Goal: Task Accomplishment & Management: Use online tool/utility

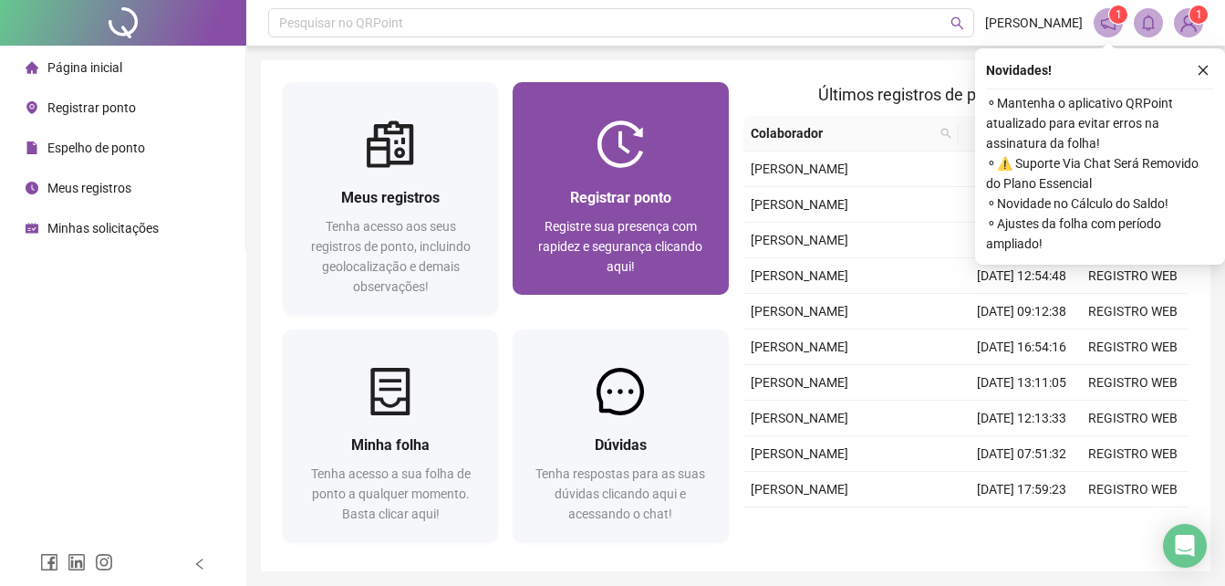
click at [600, 147] on img at bounding box center [620, 143] width 47 height 47
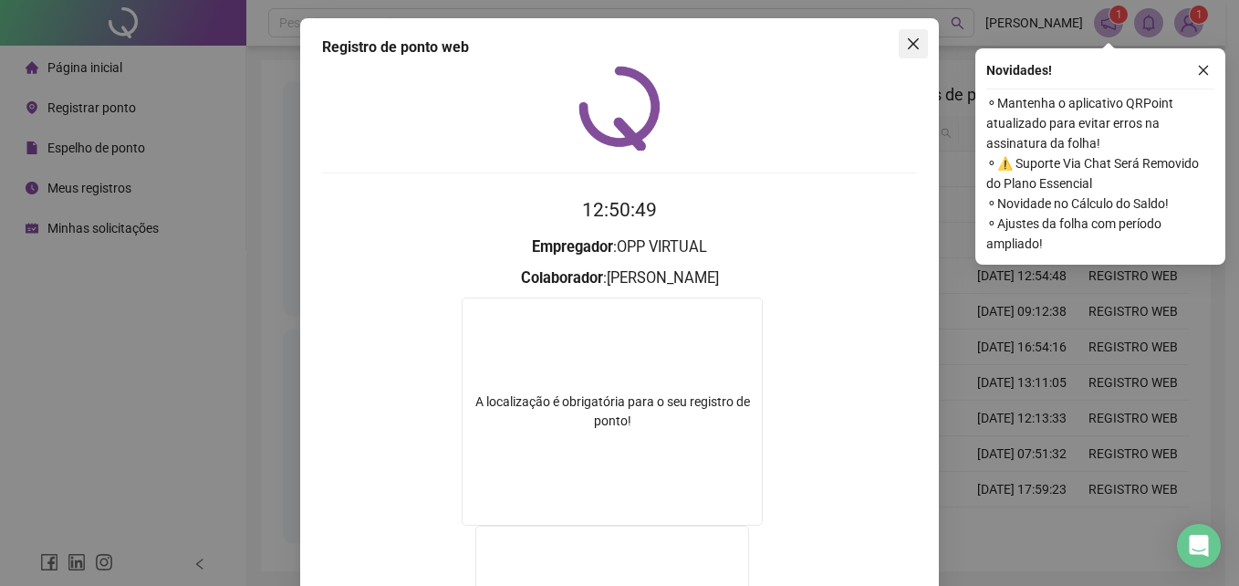
click at [910, 51] on button "Close" at bounding box center [913, 43] width 29 height 29
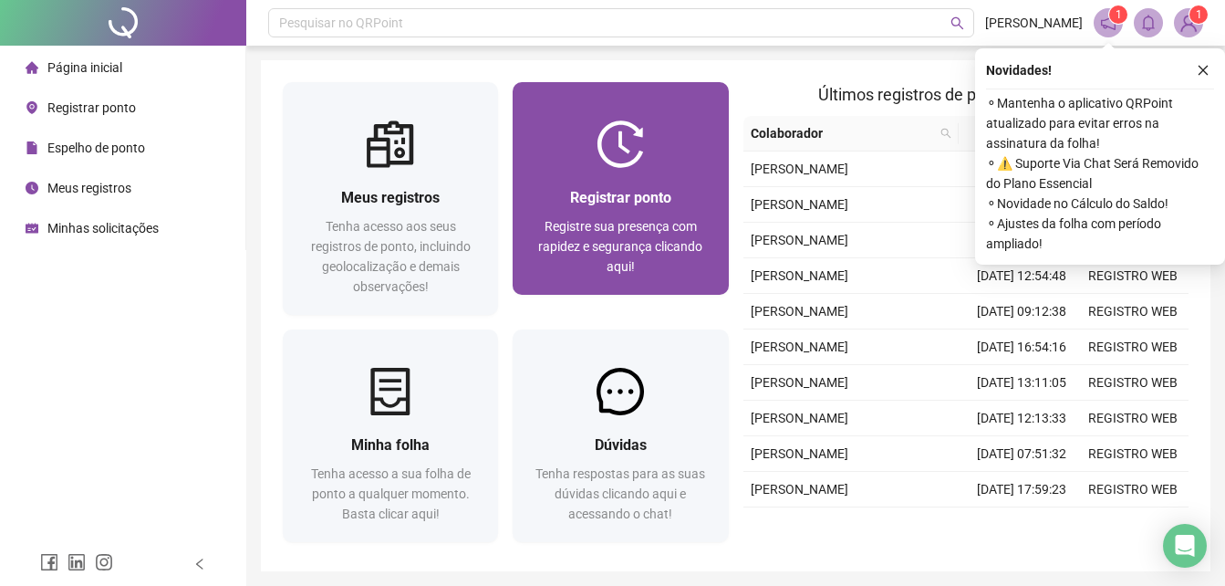
click at [673, 159] on div at bounding box center [620, 143] width 215 height 47
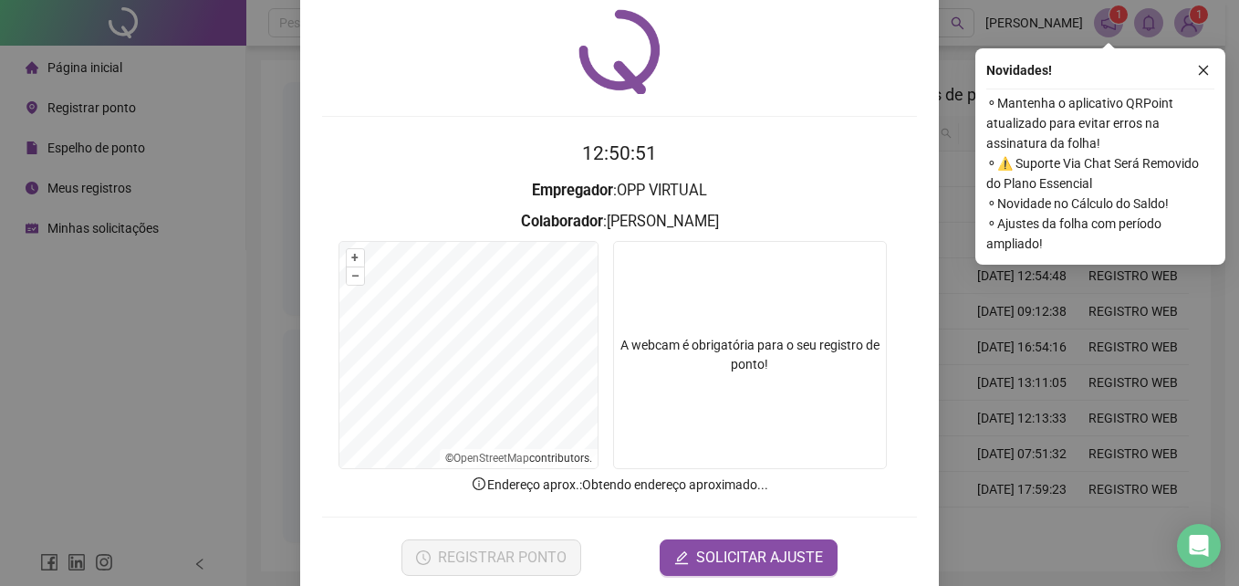
scroll to position [87, 0]
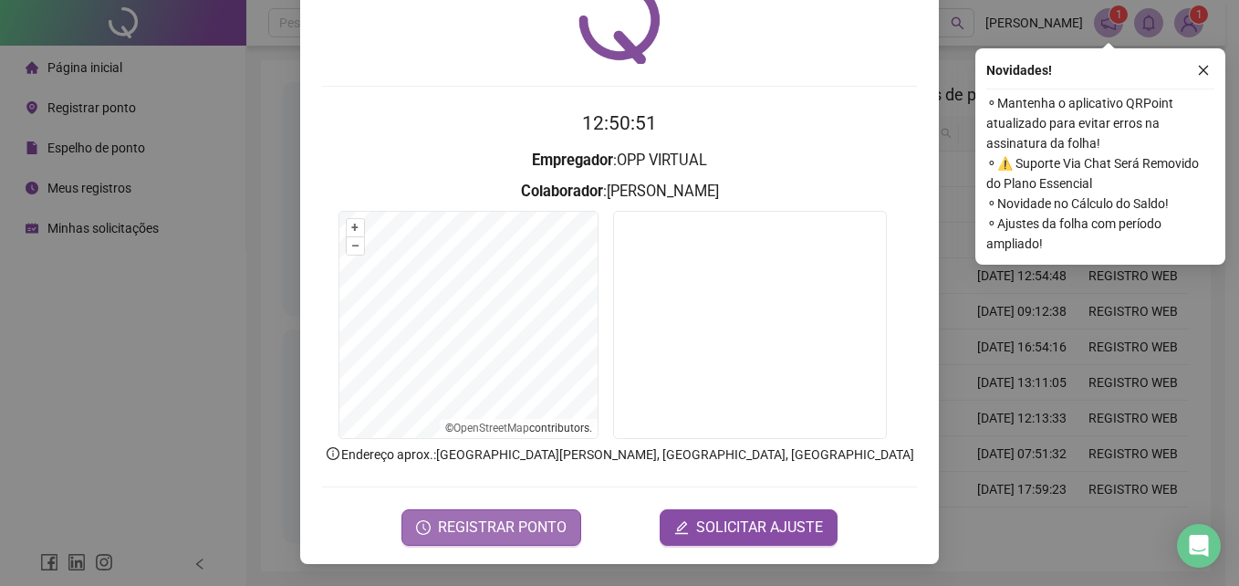
click at [533, 529] on span "REGISTRAR PONTO" at bounding box center [502, 527] width 129 height 22
